Goal: Task Accomplishment & Management: Manage account settings

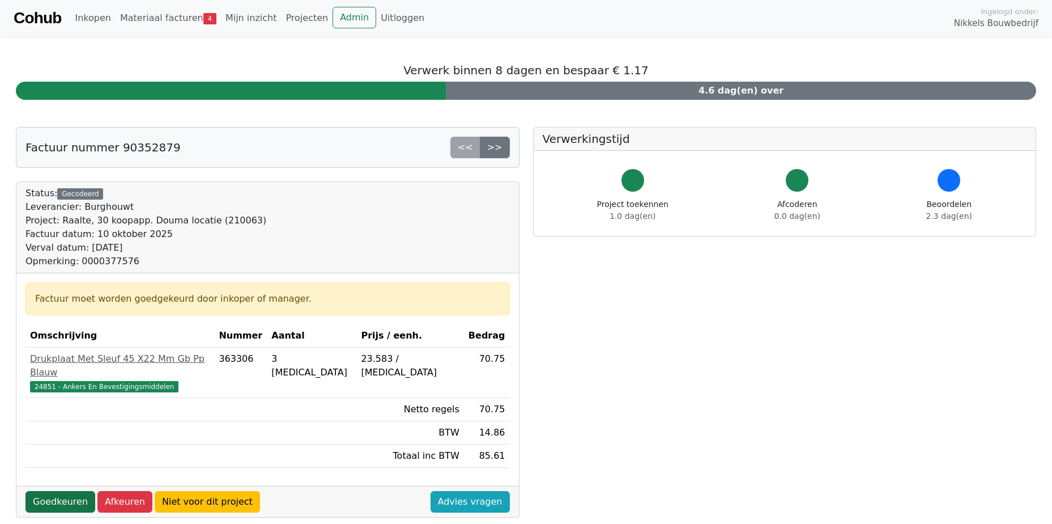
click at [72, 491] on link "Goedkeuren" at bounding box center [61, 502] width 70 height 22
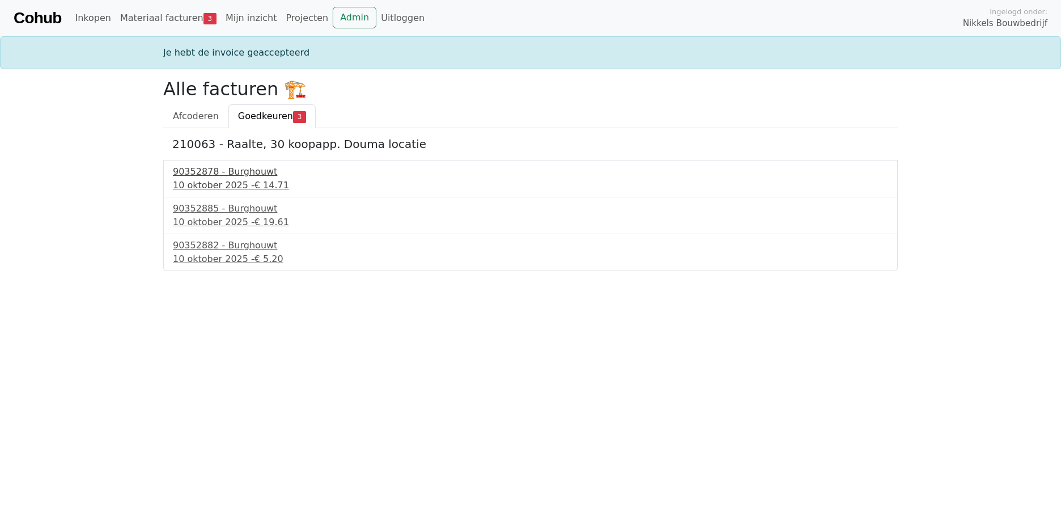
click at [251, 177] on div "90352878 - Burghouwt" at bounding box center [530, 172] width 715 height 14
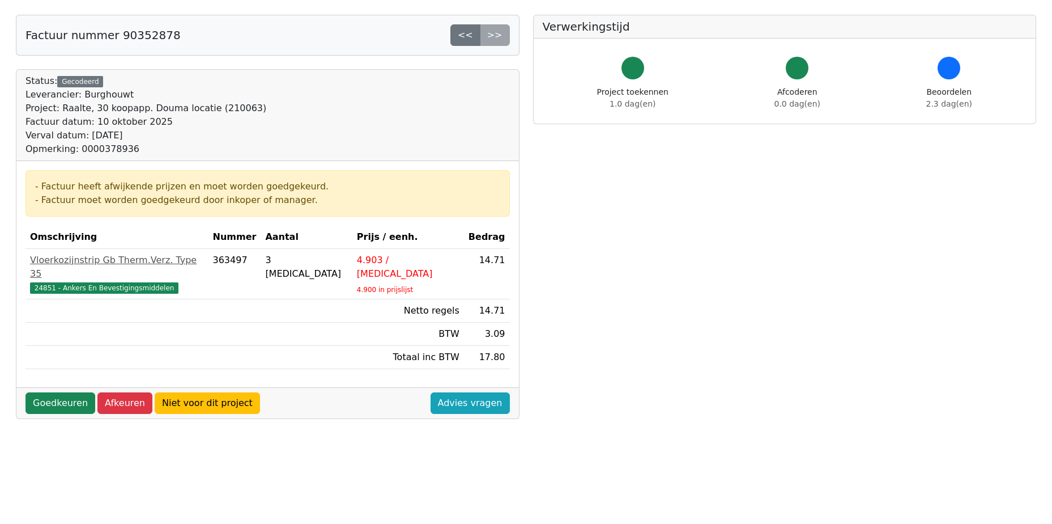
scroll to position [113, 0]
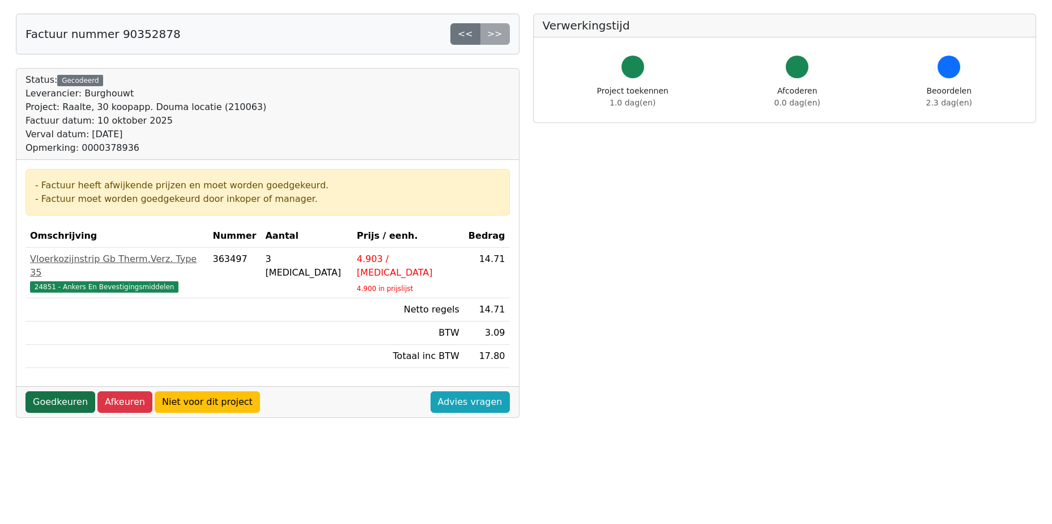
click at [58, 391] on link "Goedkeuren" at bounding box center [61, 402] width 70 height 22
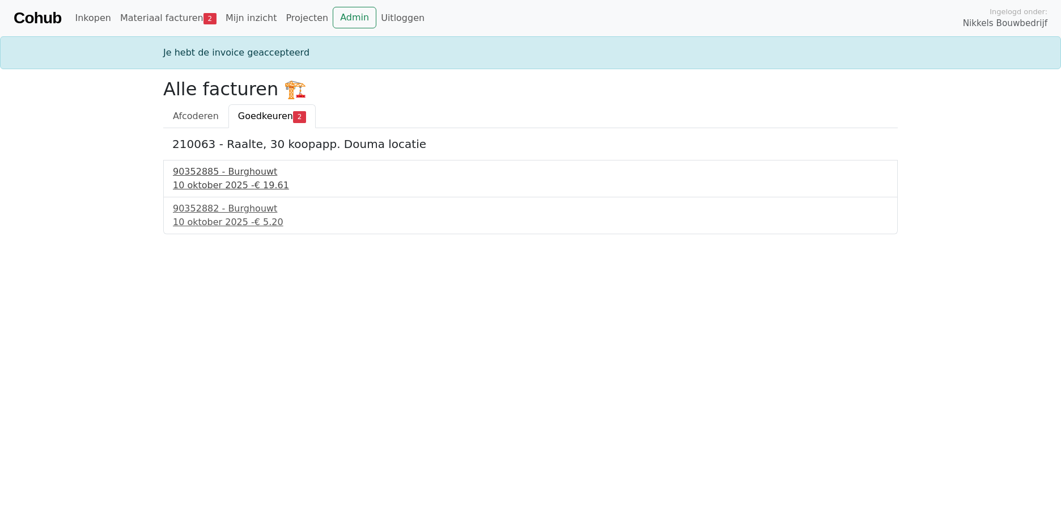
click at [236, 182] on div "10 oktober 2025 - € 19.61" at bounding box center [530, 186] width 715 height 14
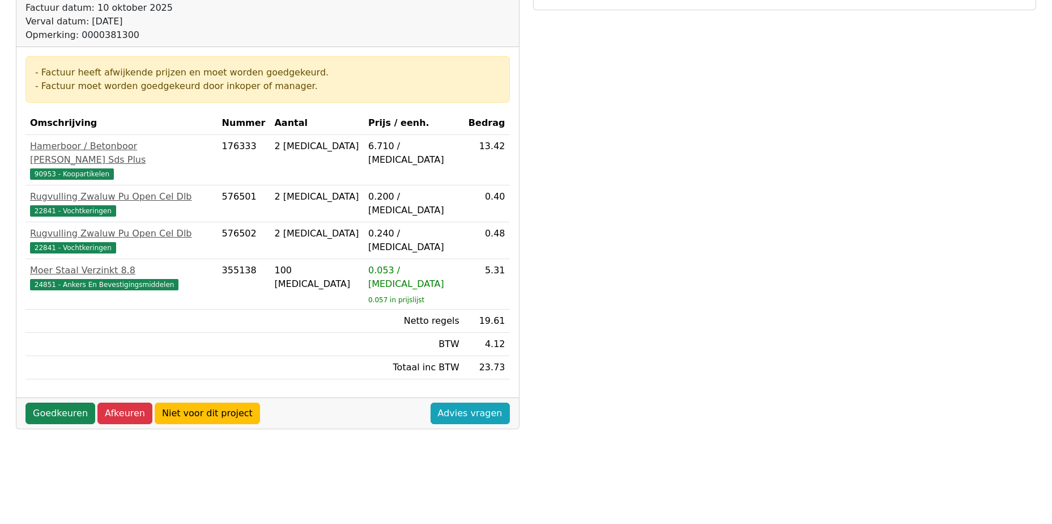
scroll to position [227, 0]
click at [57, 402] on link "Goedkeuren" at bounding box center [61, 413] width 70 height 22
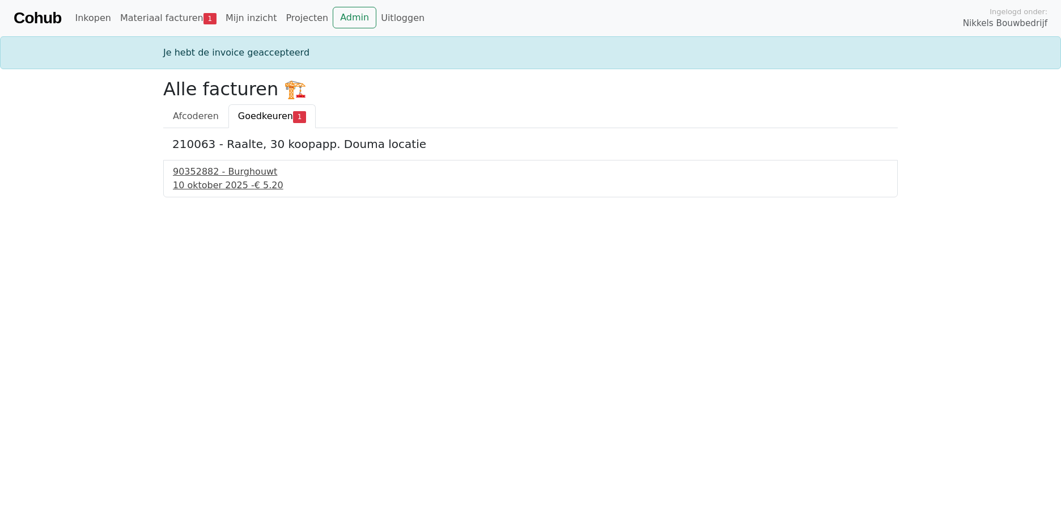
click at [235, 173] on div "90352882 - Burghouwt" at bounding box center [530, 172] width 715 height 14
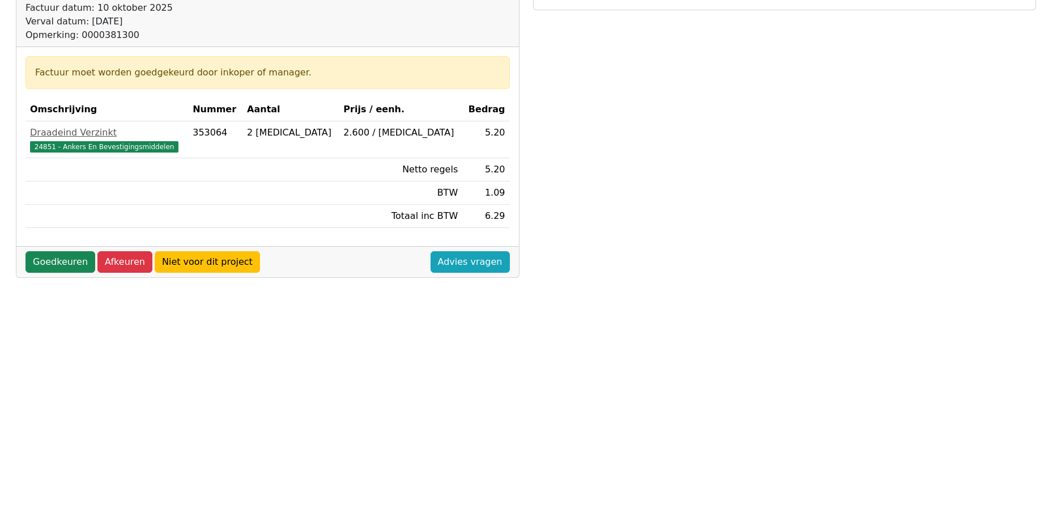
scroll to position [227, 0]
click at [71, 263] on link "Goedkeuren" at bounding box center [61, 262] width 70 height 22
